Goal: Transaction & Acquisition: Purchase product/service

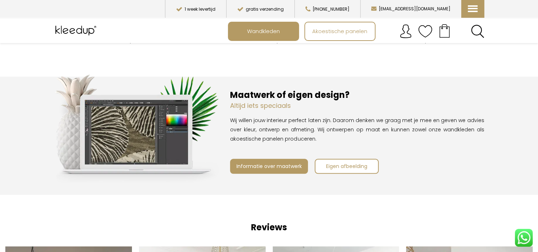
scroll to position [505, 0]
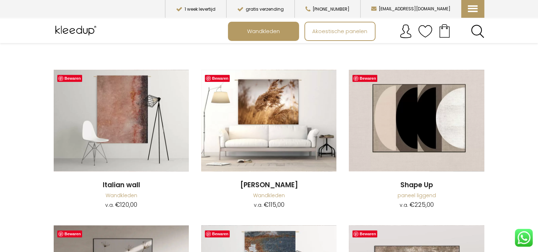
click at [259, 30] on span "Wandkleden" at bounding box center [263, 31] width 41 height 14
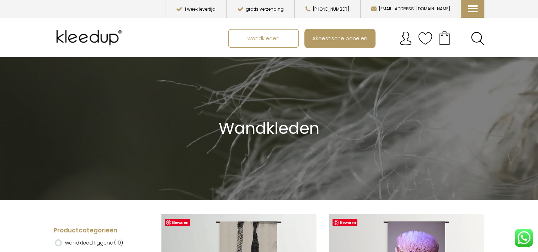
click at [334, 37] on span "Akoestische panelen" at bounding box center [339, 38] width 63 height 14
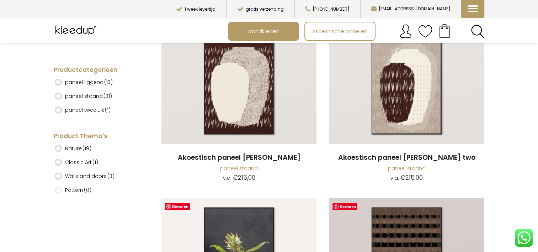
scroll to position [213, 0]
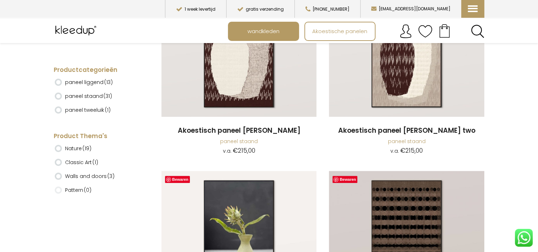
click at [260, 32] on span "wandkleden" at bounding box center [264, 31] width 40 height 14
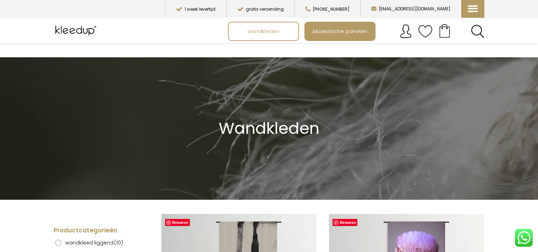
scroll to position [107, 0]
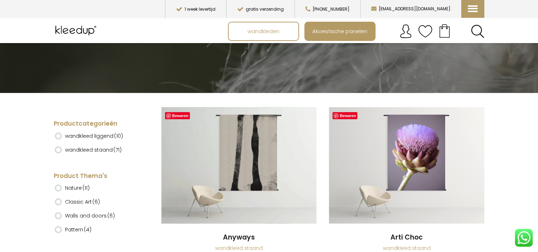
click at [80, 136] on label "wandkleed liggend (10)" at bounding box center [94, 136] width 58 height 12
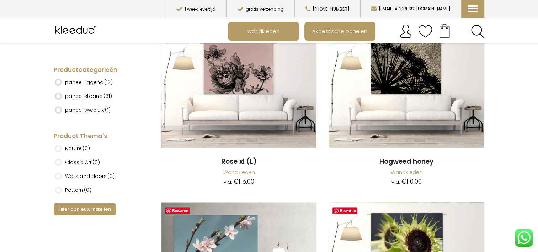
scroll to position [363, 0]
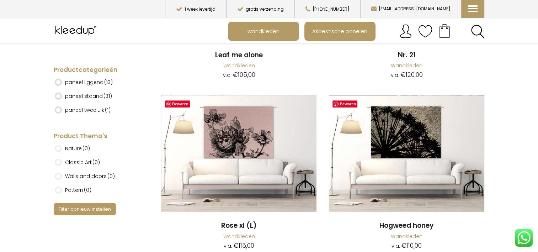
click at [77, 91] on label "paneel staand (31)" at bounding box center [88, 96] width 47 height 12
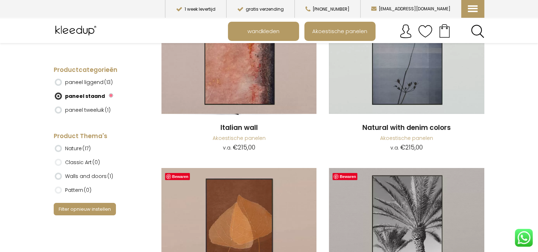
scroll to position [2348, 0]
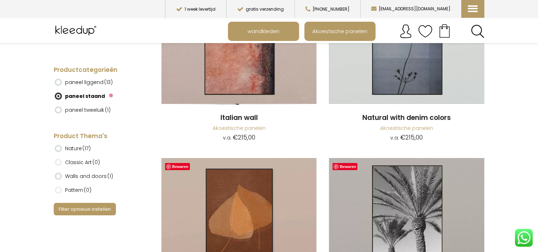
click at [239, 132] on link "Akoestische panelen" at bounding box center [239, 127] width 53 height 7
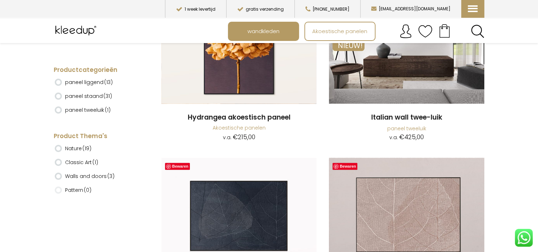
scroll to position [960, 0]
